Goal: Information Seeking & Learning: Find specific page/section

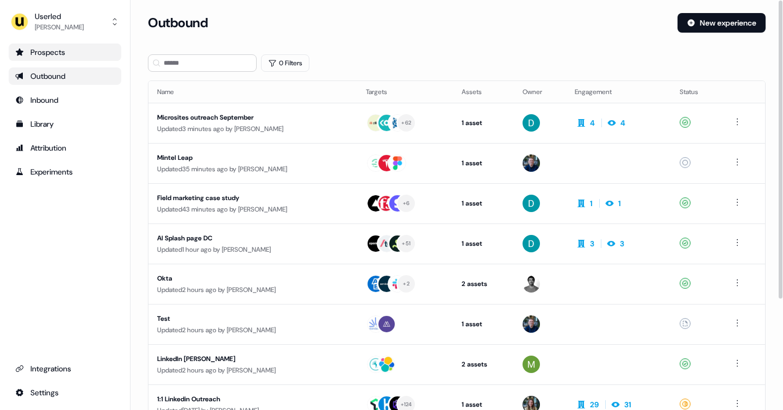
click at [58, 54] on div "Prospects" at bounding box center [64, 52] width 99 height 11
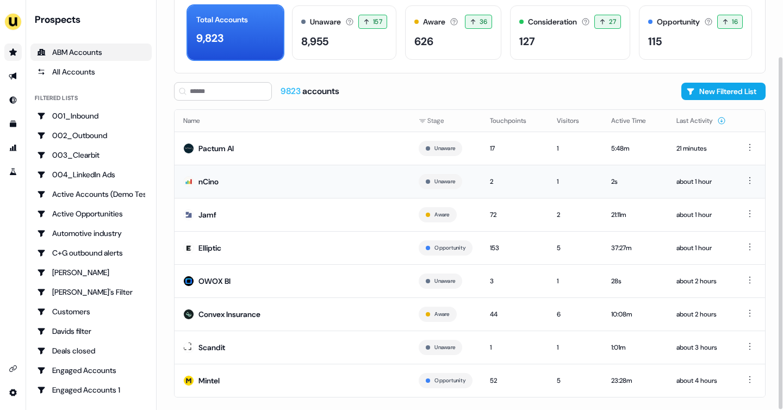
scroll to position [66, 0]
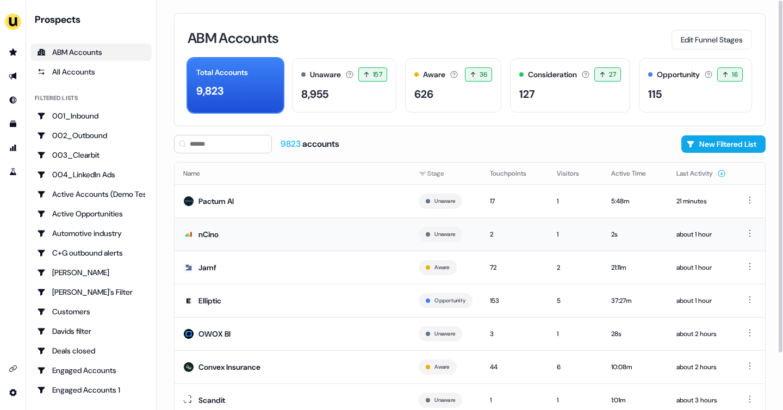
scroll to position [66, 0]
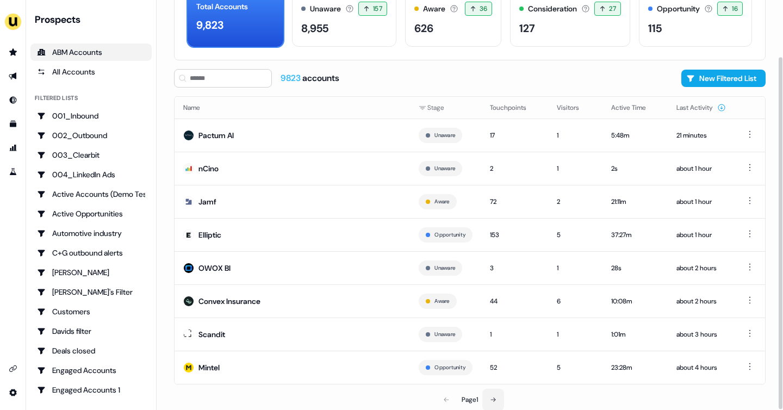
click at [492, 397] on icon at bounding box center [493, 399] width 7 height 7
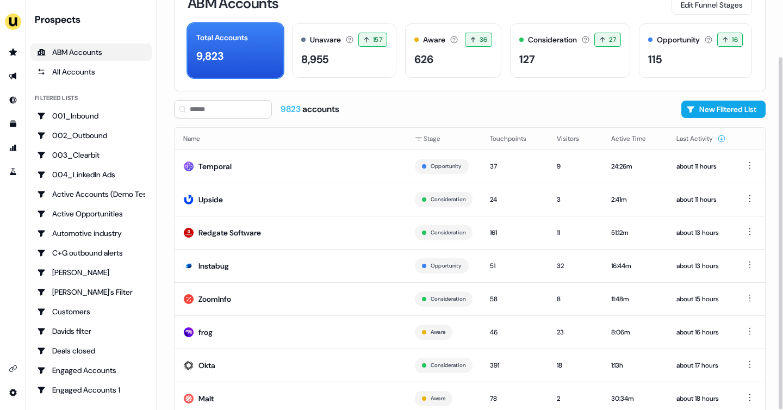
scroll to position [66, 0]
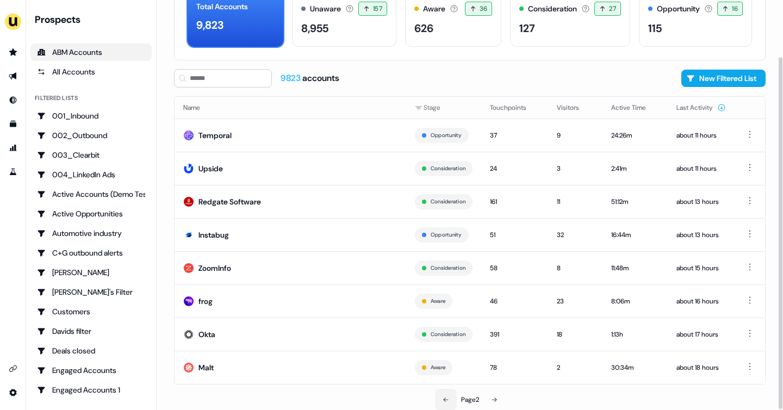
click at [448, 397] on button at bounding box center [446, 400] width 22 height 22
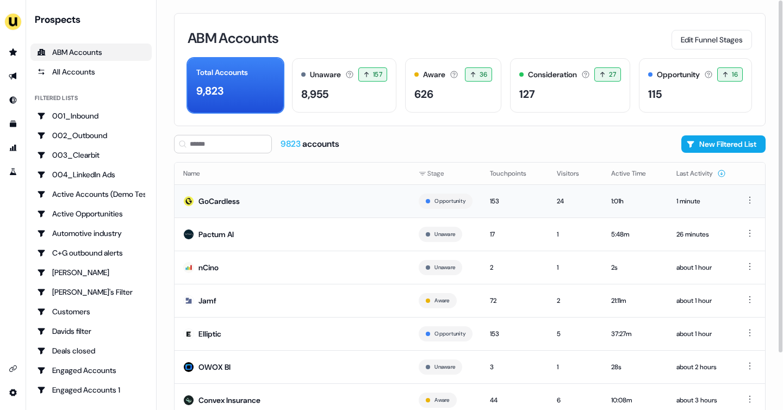
click at [293, 201] on td "GoCardless" at bounding box center [291, 200] width 235 height 33
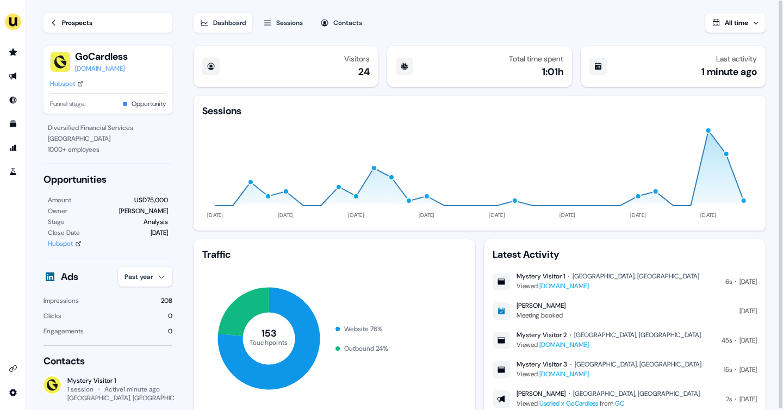
click at [57, 17] on link "Prospects" at bounding box center [107, 23] width 129 height 20
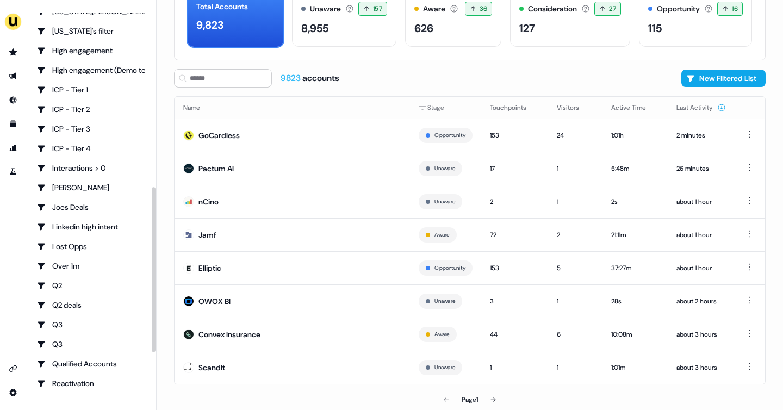
scroll to position [438, 0]
click at [91, 346] on div "Q3" at bounding box center [91, 343] width 108 height 11
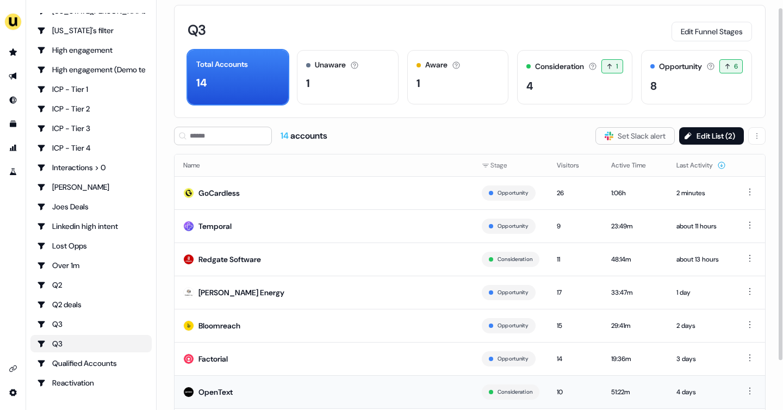
scroll to position [66, 0]
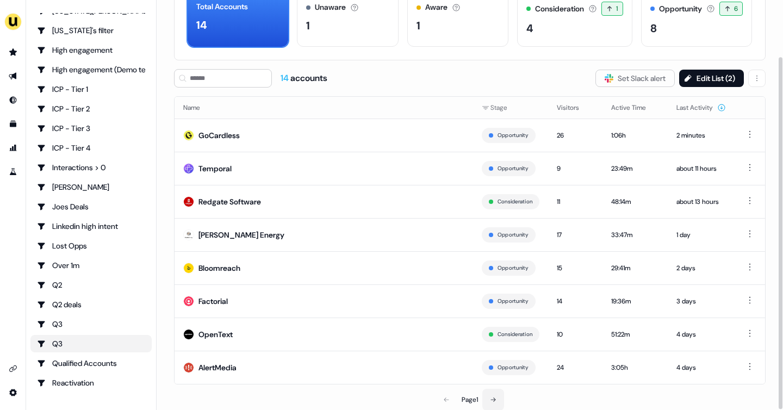
click at [496, 397] on icon at bounding box center [493, 399] width 7 height 7
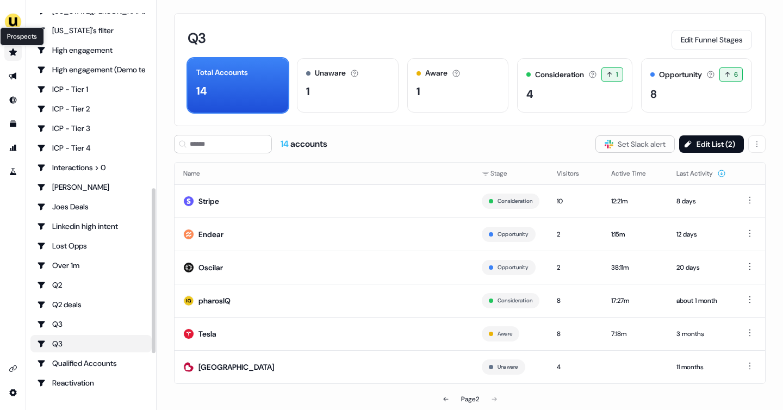
click at [13, 51] on icon "Go to prospects" at bounding box center [13, 51] width 8 height 7
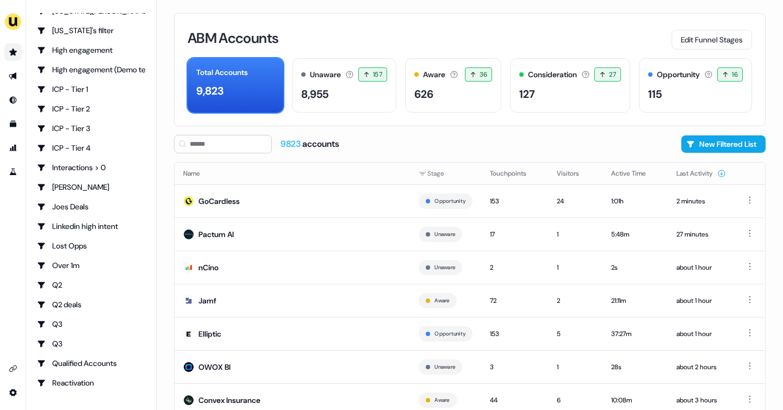
click at [13, 51] on icon "Go to prospects" at bounding box center [13, 51] width 8 height 7
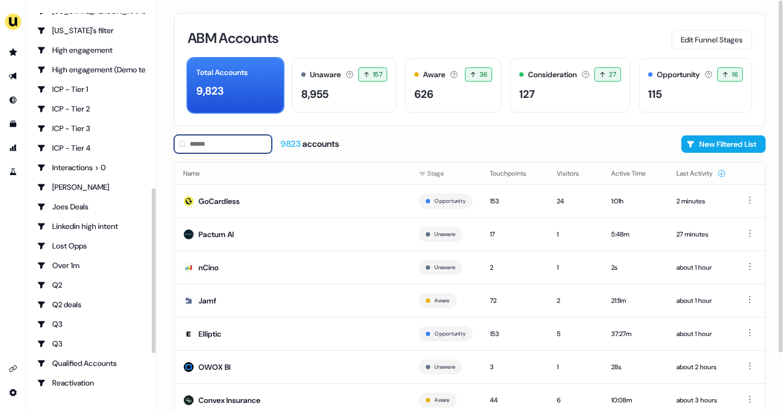
click at [206, 144] on input at bounding box center [223, 144] width 98 height 18
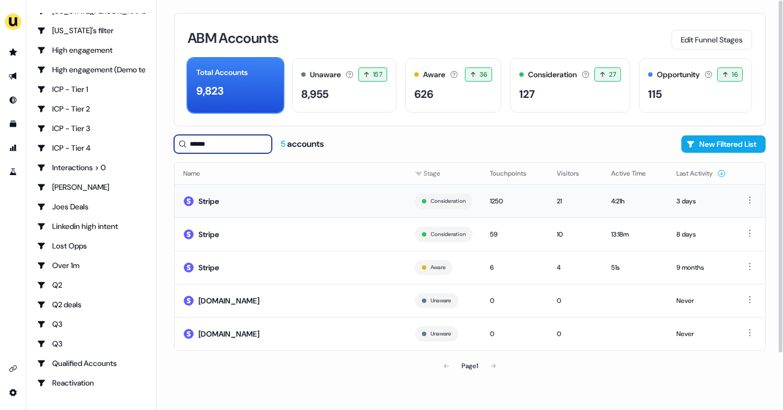
type input "******"
click at [273, 199] on td "Stripe" at bounding box center [290, 200] width 232 height 33
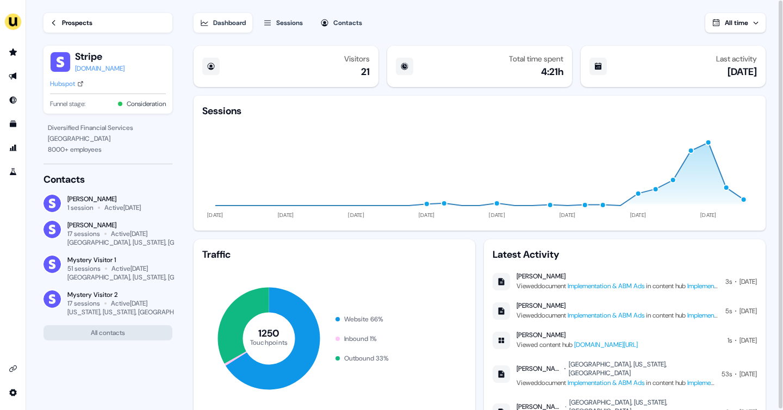
click at [58, 25] on link "Prospects" at bounding box center [107, 23] width 129 height 20
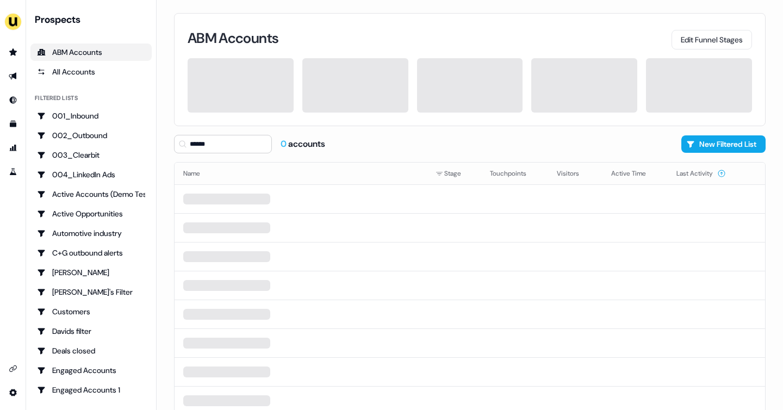
click at [58, 25] on div "Prospects" at bounding box center [93, 19] width 117 height 13
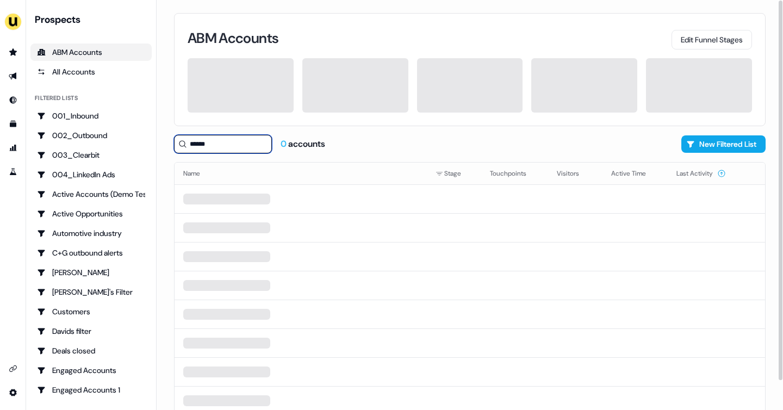
click at [204, 144] on input "******" at bounding box center [223, 144] width 98 height 18
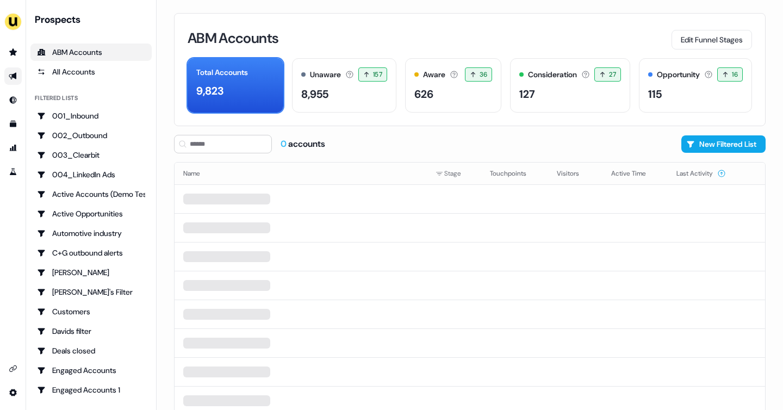
click at [11, 70] on link "Go to outbound experience" at bounding box center [12, 75] width 17 height 17
click at [13, 47] on link "Go to prospects" at bounding box center [12, 51] width 17 height 17
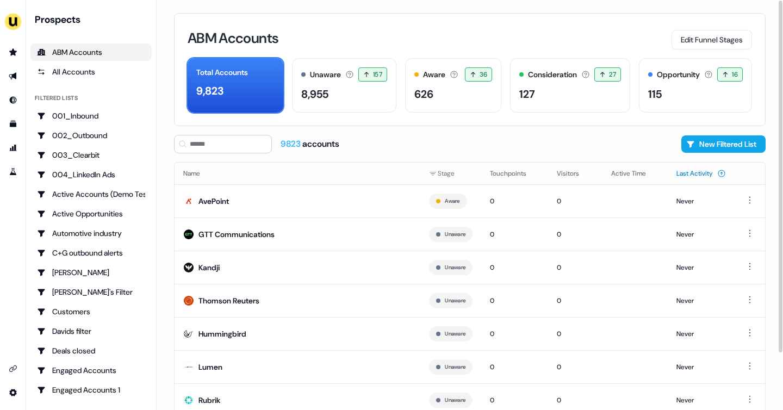
click at [721, 174] on icon at bounding box center [721, 173] width 9 height 9
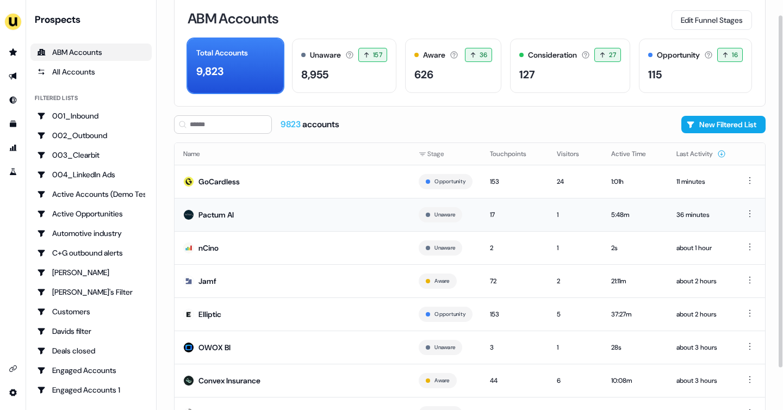
scroll to position [22, 0]
